Goal: Task Accomplishment & Management: Manage account settings

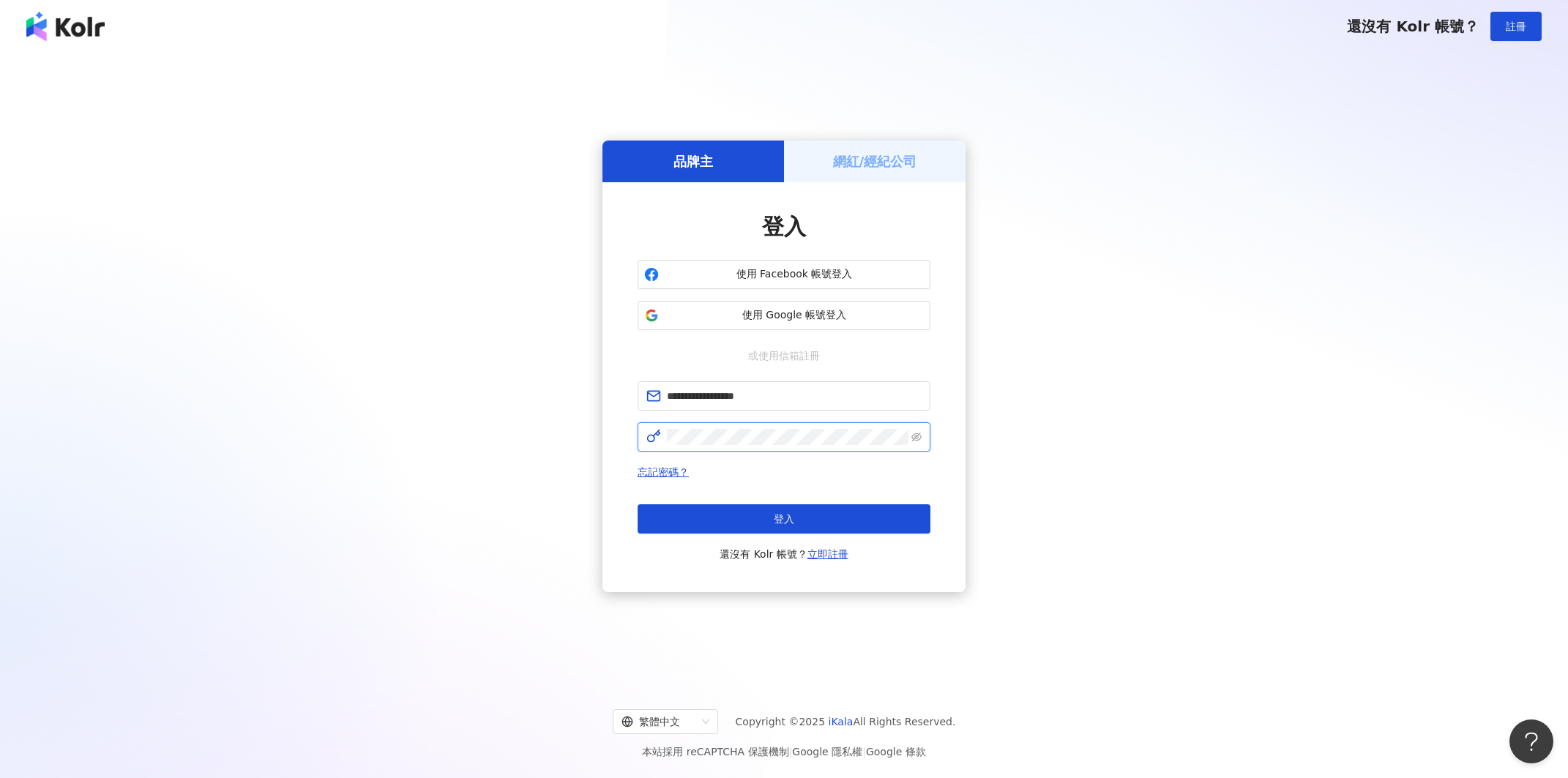
click at [784, 519] on button "登入" at bounding box center [784, 518] width 292 height 29
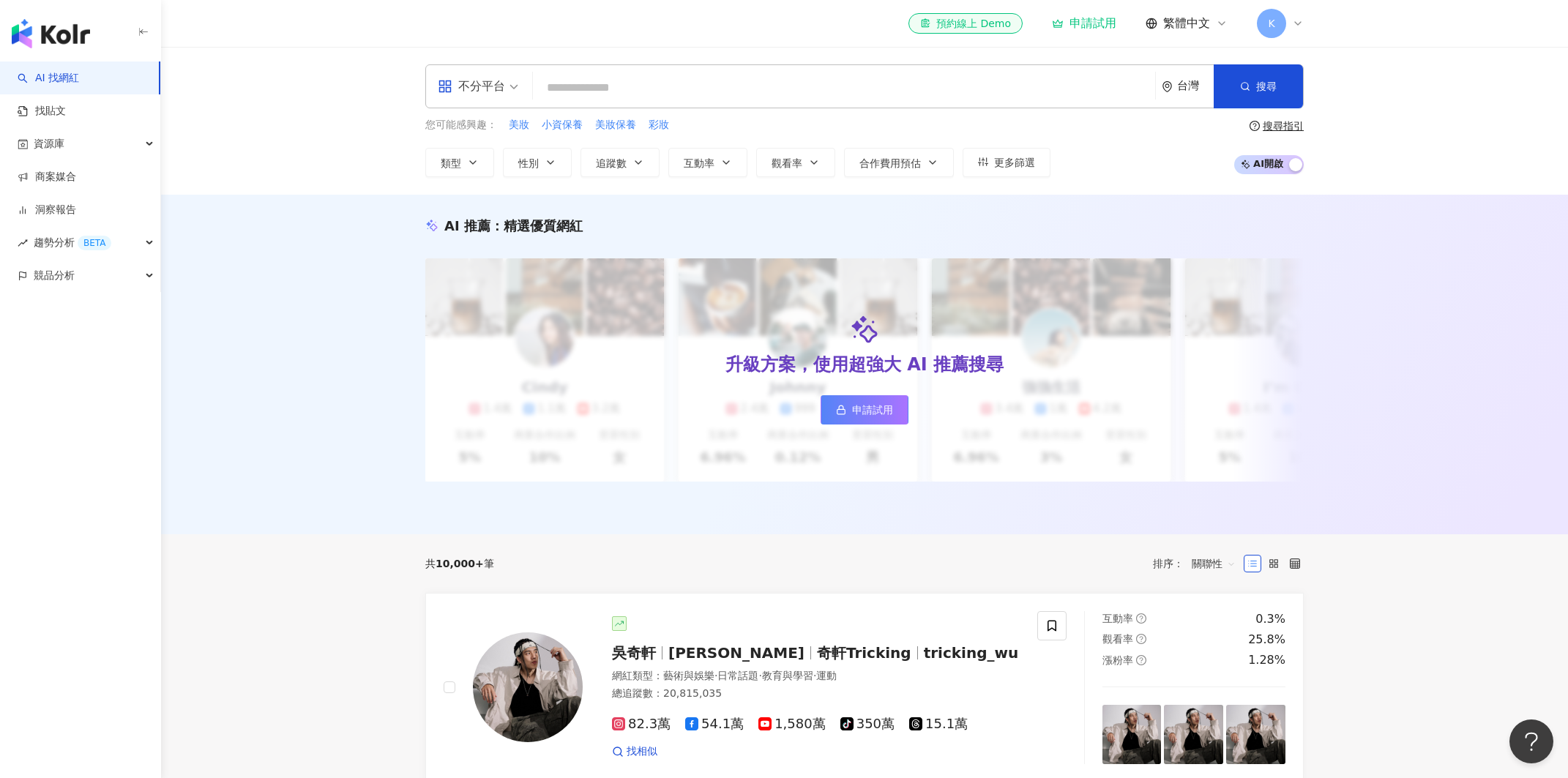
click at [1291, 25] on div "K" at bounding box center [1280, 23] width 47 height 29
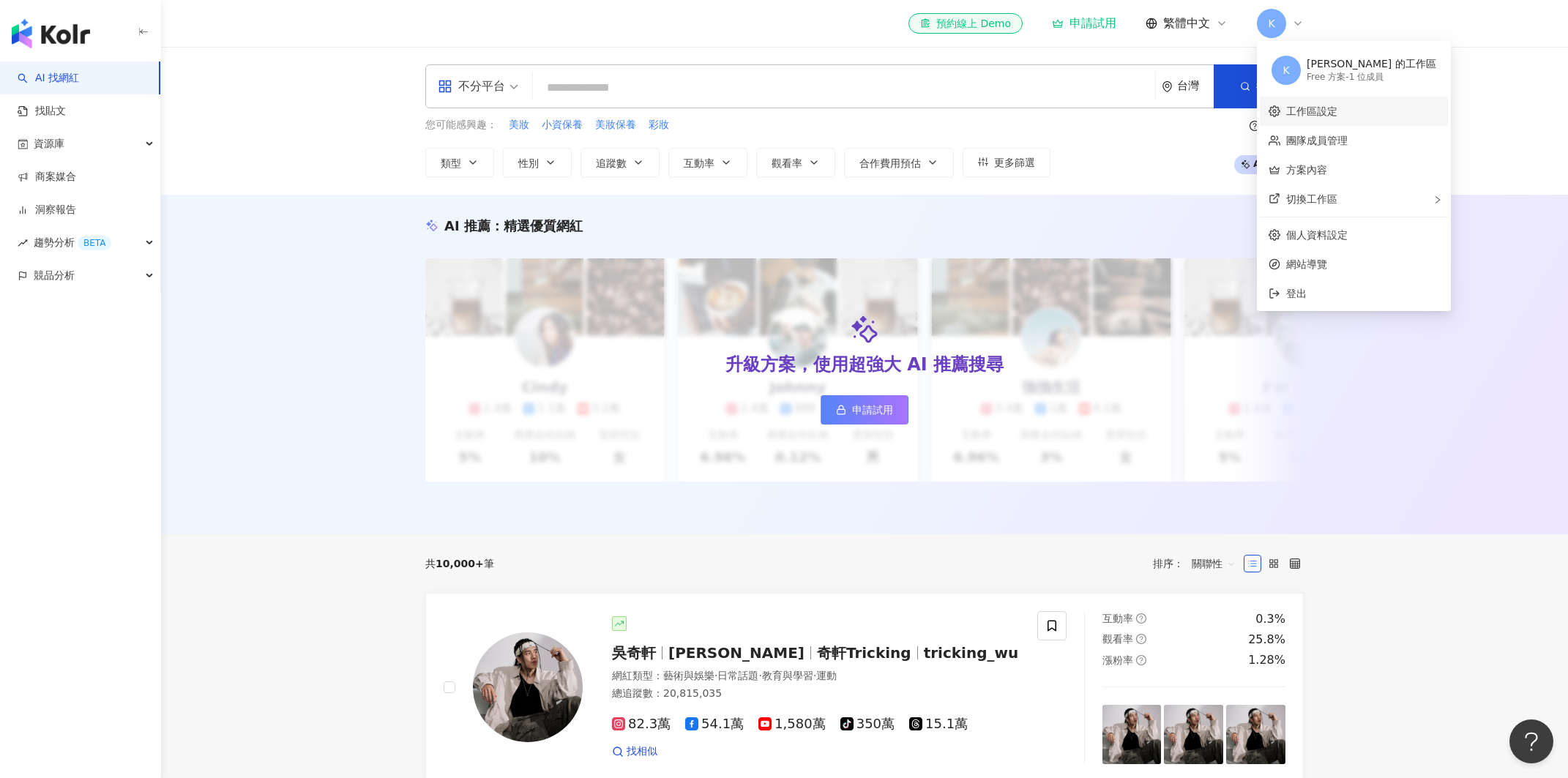
click at [1322, 115] on link "工作區設定" at bounding box center [1312, 110] width 51 height 11
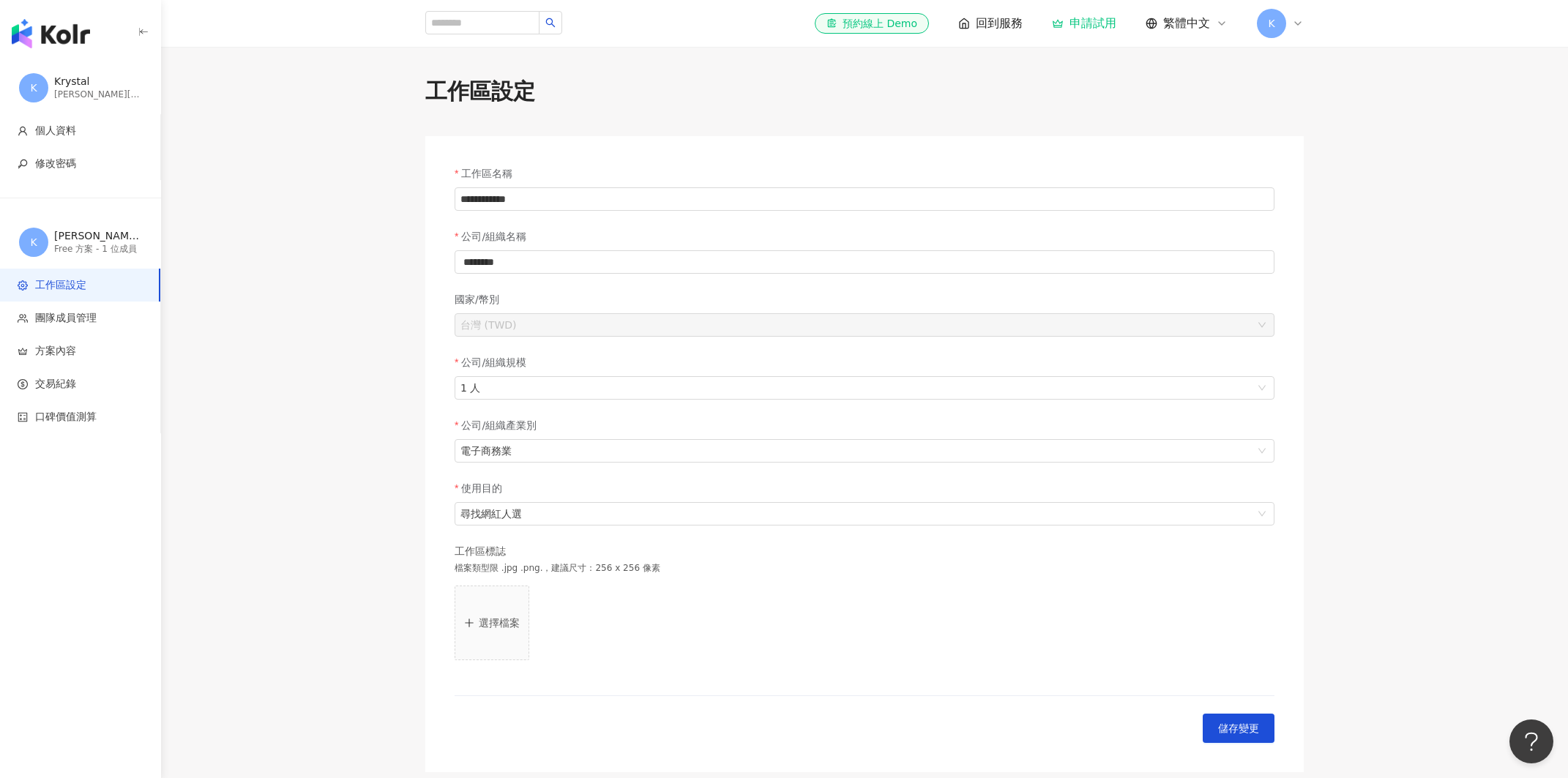
click at [39, 39] on img "button" at bounding box center [51, 33] width 79 height 29
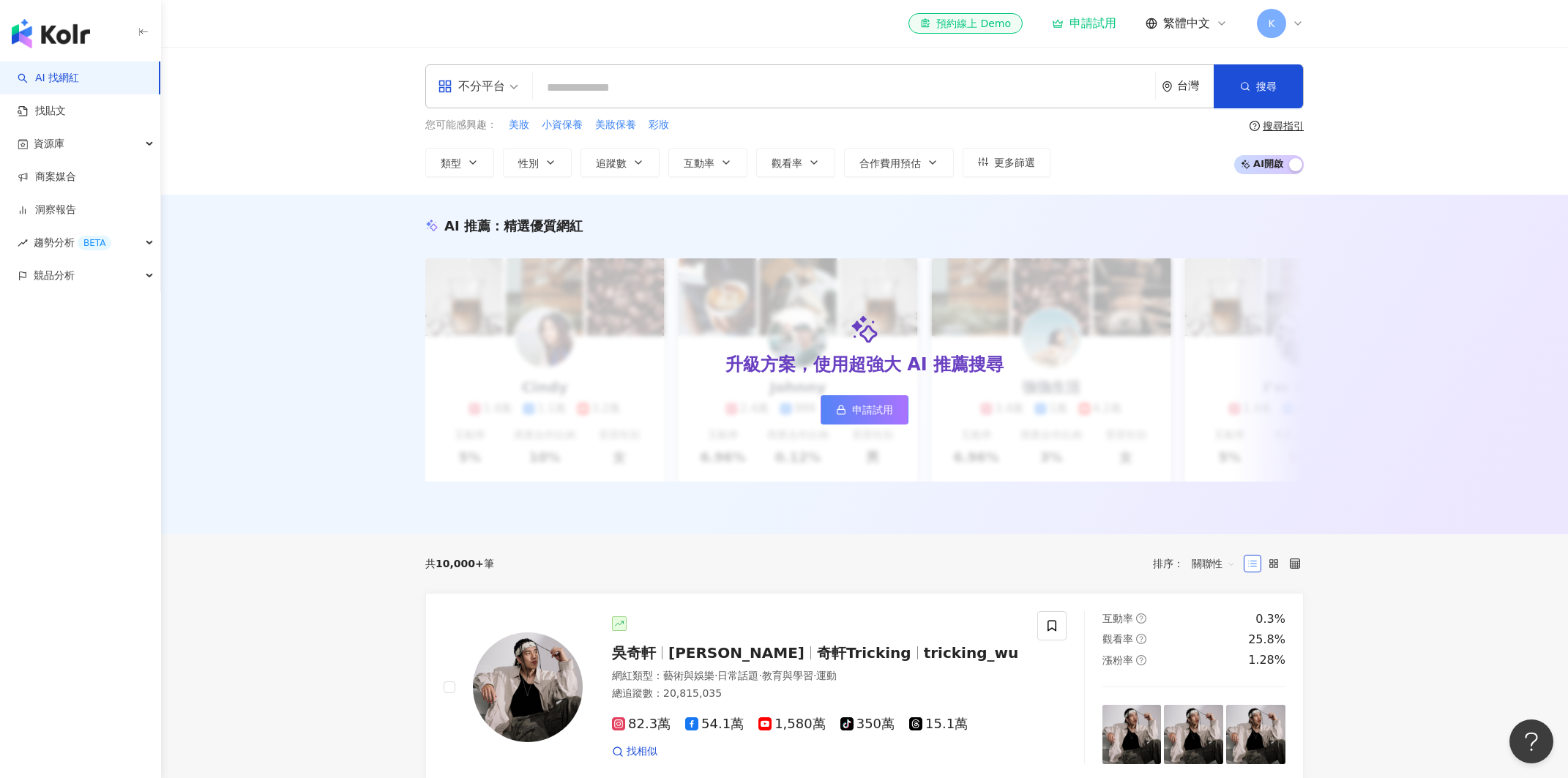
click at [249, 55] on div "不分平台 台灣 搜尋 您可能感興趣： 美妝 小資保養 美妝保養 彩妝 類型 性別 追蹤數 互動率 觀看率 合作費用預估 更多篩選 搜尋指引 AI 開啟 AI …" at bounding box center [864, 121] width 1407 height 148
